Goal: Information Seeking & Learning: Understand process/instructions

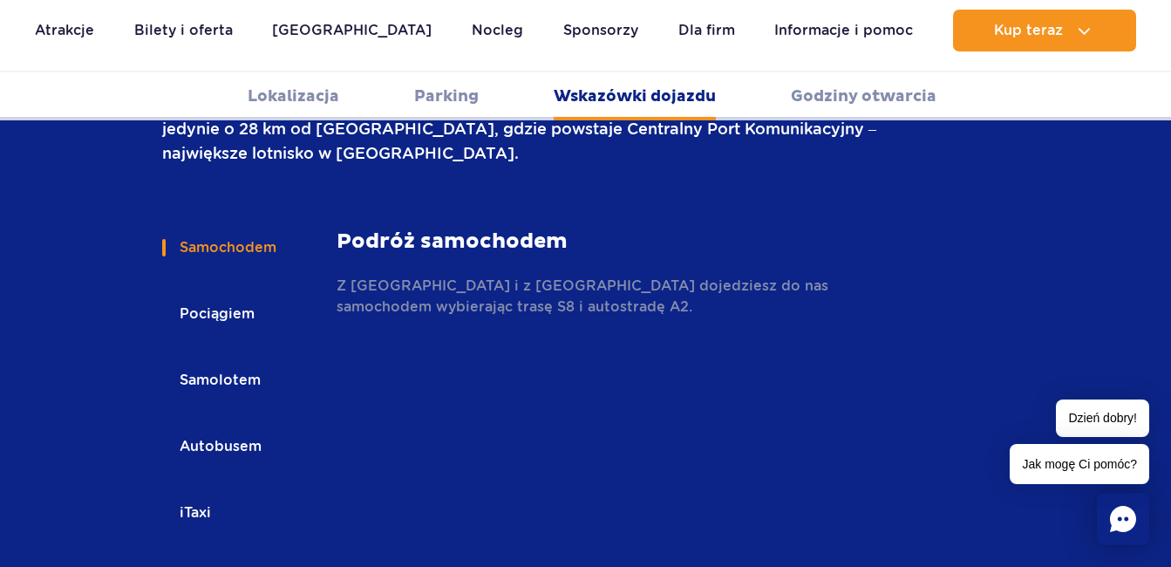
scroll to position [2564, 0]
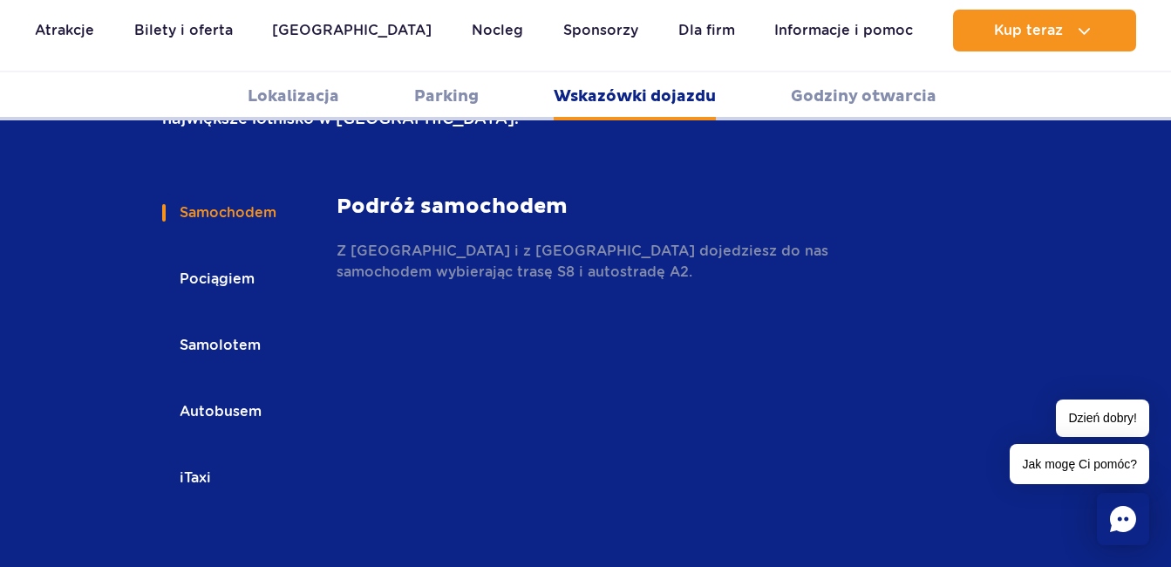
click at [241, 260] on button "Pociągiem" at bounding box center [215, 279] width 107 height 38
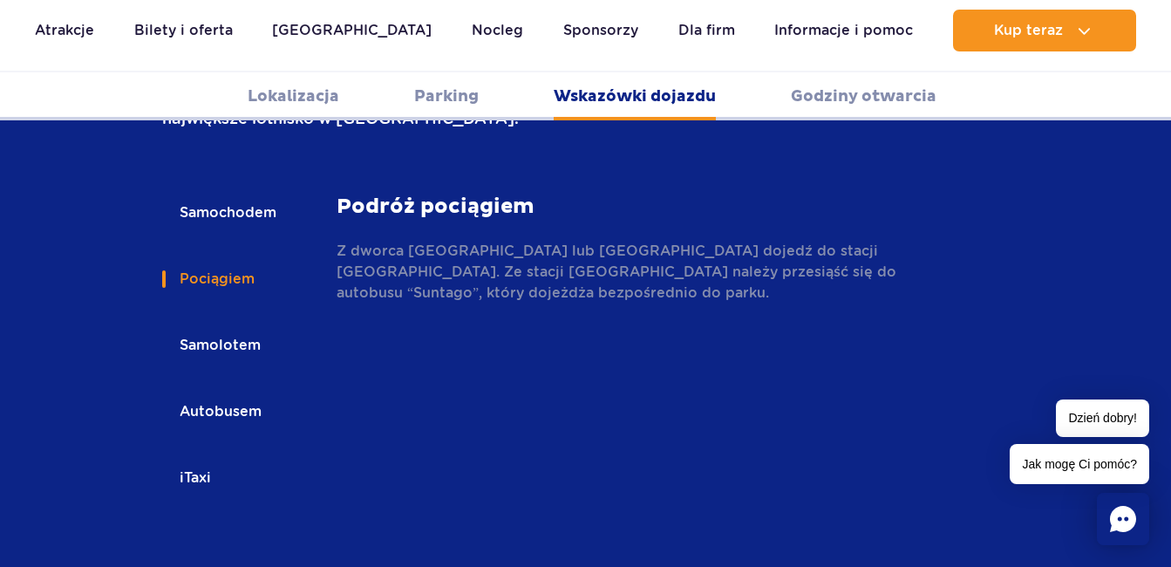
click at [294, 105] on link "Lokalizacja" at bounding box center [294, 96] width 92 height 48
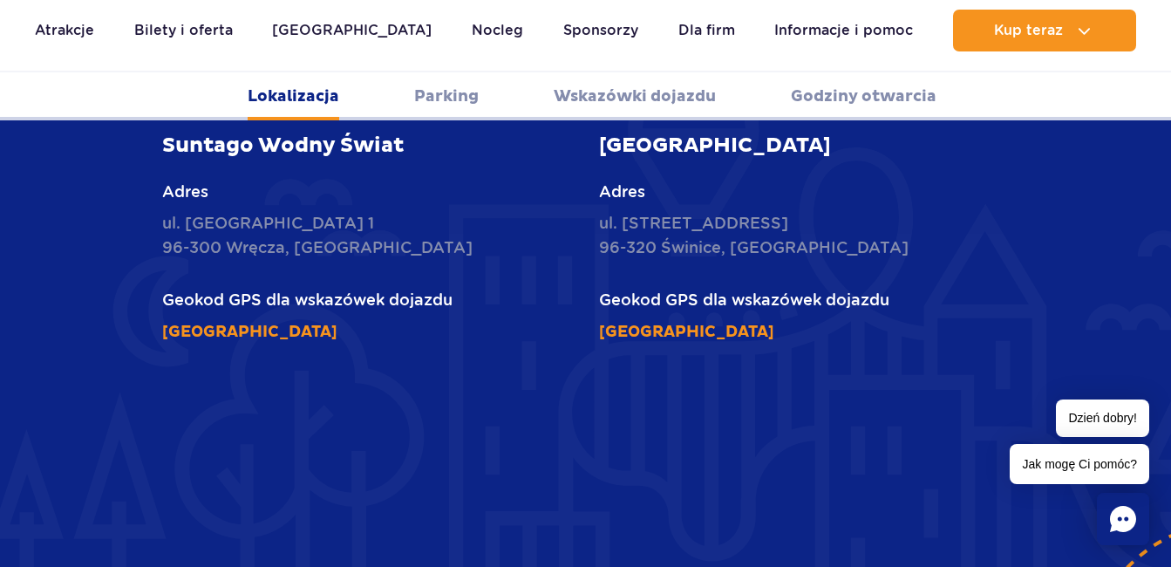
scroll to position [979, 0]
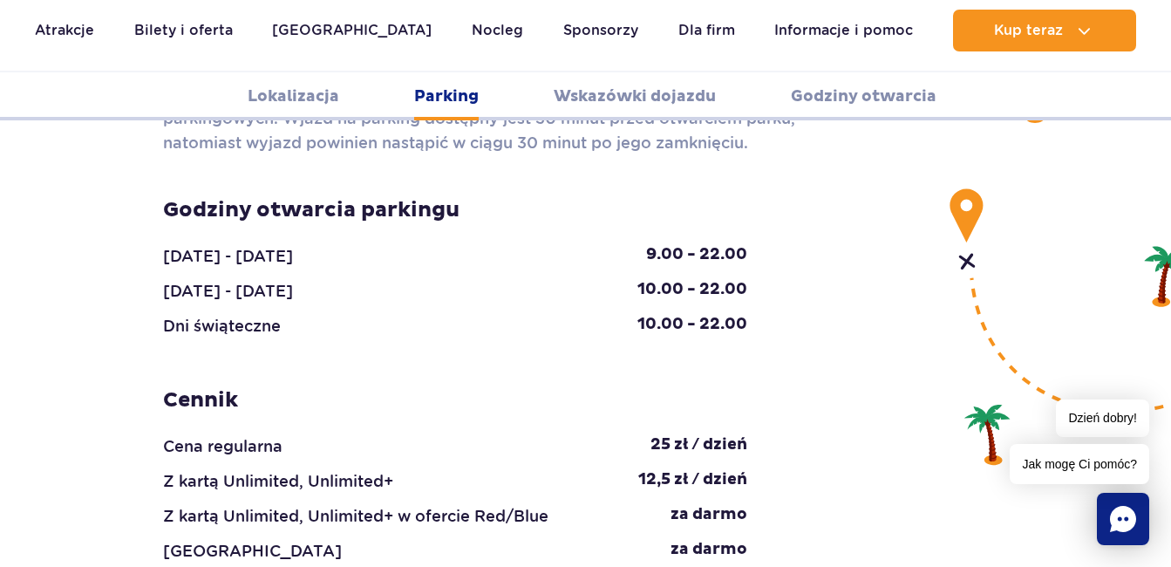
scroll to position [1781, 0]
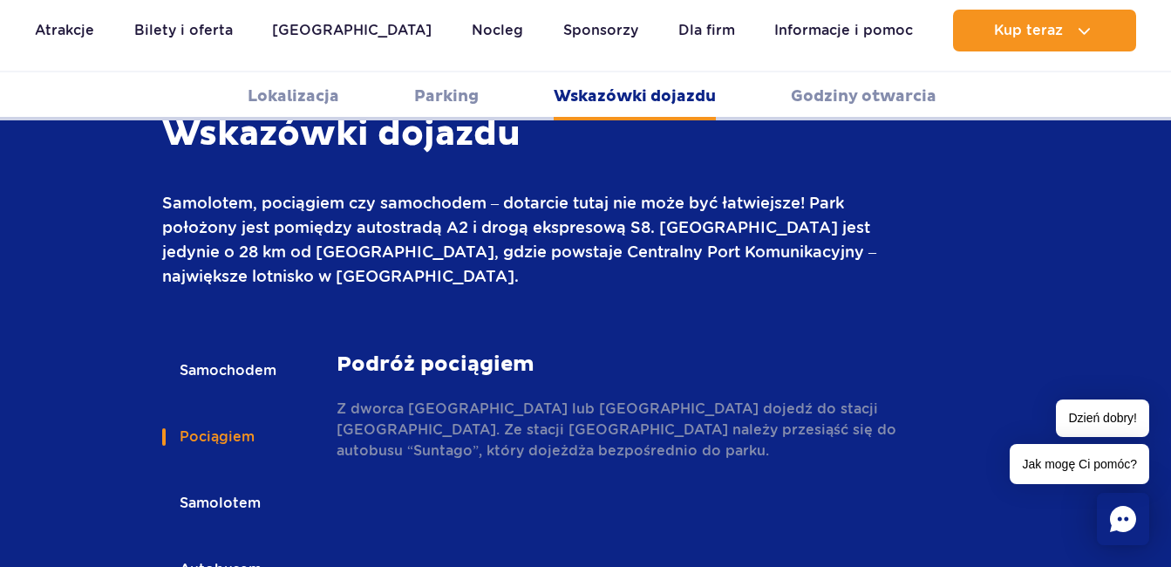
scroll to position [2409, 0]
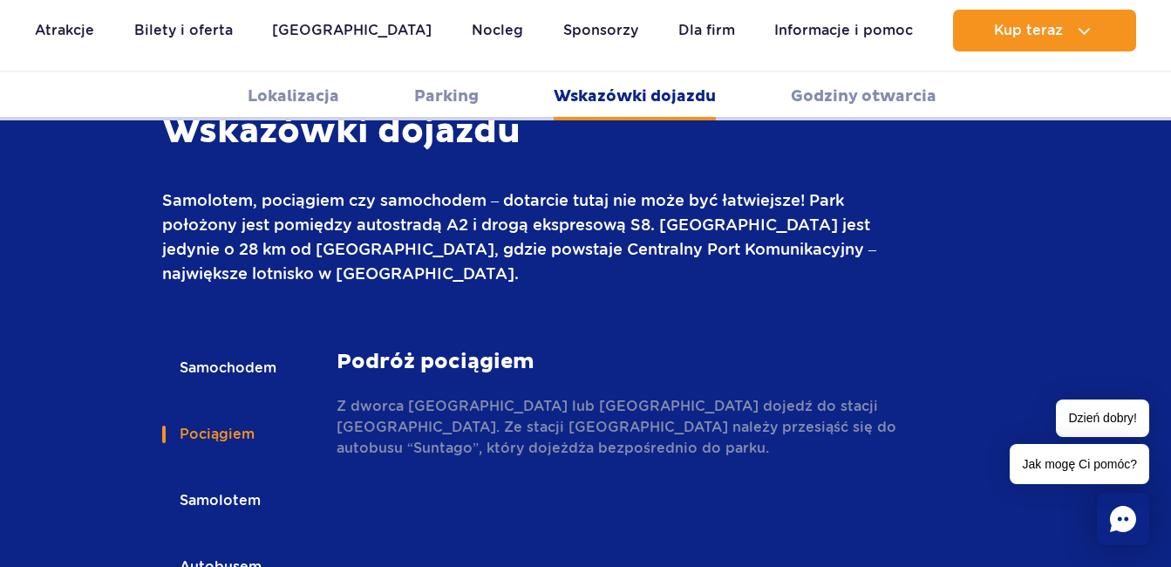
click at [237, 349] on button "Samochodem" at bounding box center [226, 368] width 129 height 38
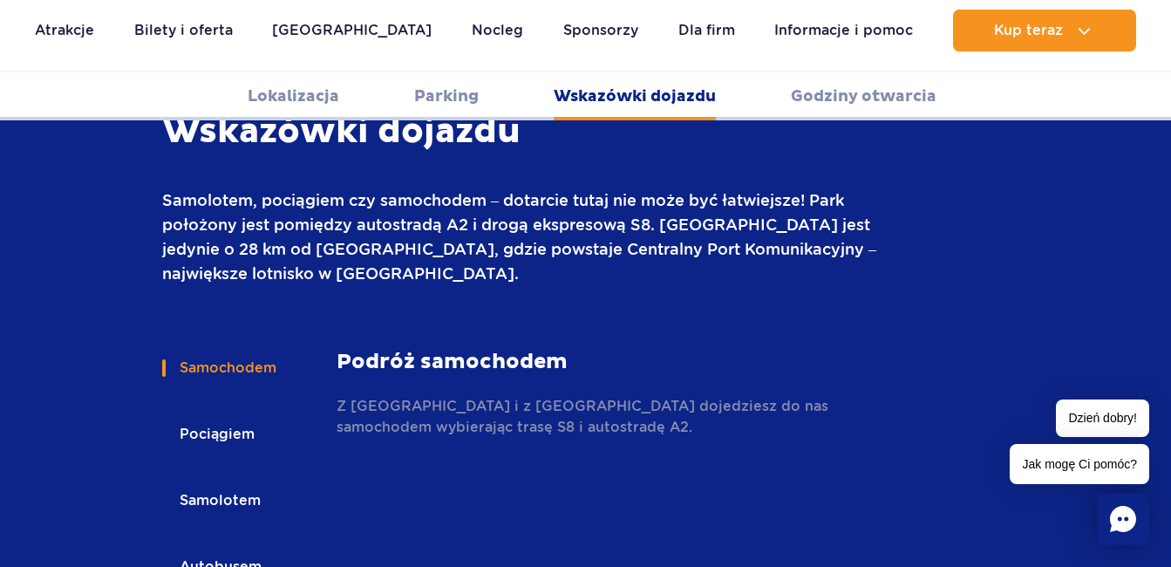
click at [488, 349] on strong "Podróż samochodem" at bounding box center [629, 362] width 585 height 26
